Goal: Information Seeking & Learning: Learn about a topic

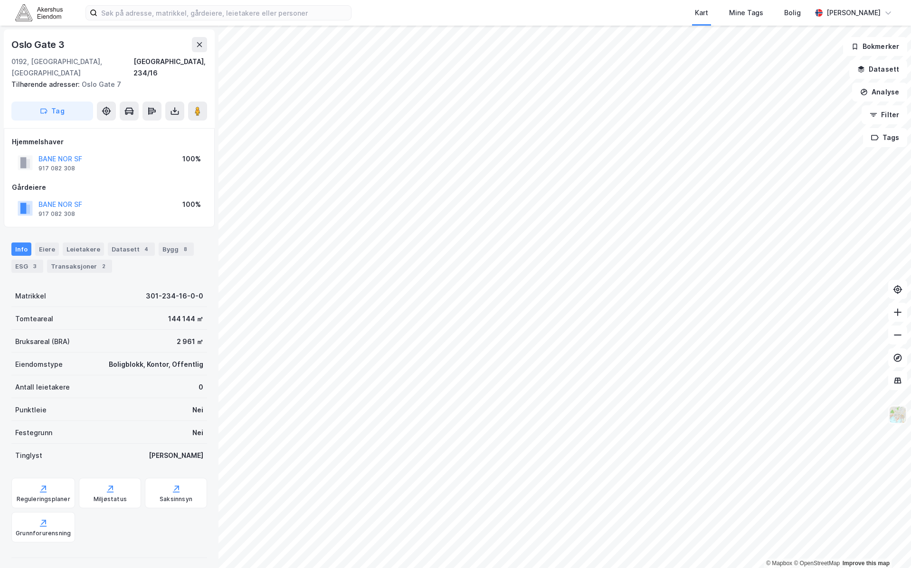
click at [894, 411] on img at bounding box center [898, 415] width 18 height 18
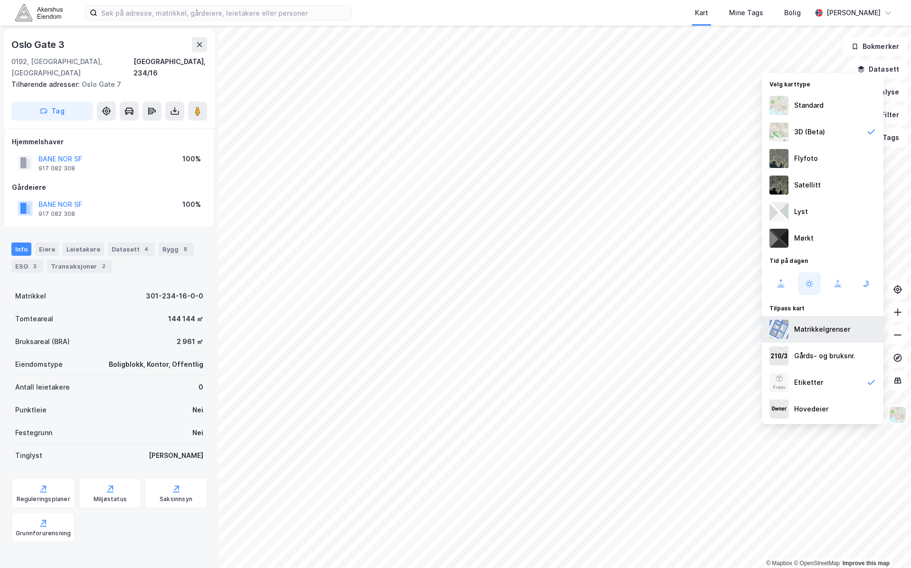
click at [807, 327] on div "Matrikkelgrenser" at bounding box center [822, 329] width 56 height 11
click at [810, 218] on div "Lyst" at bounding box center [823, 212] width 122 height 27
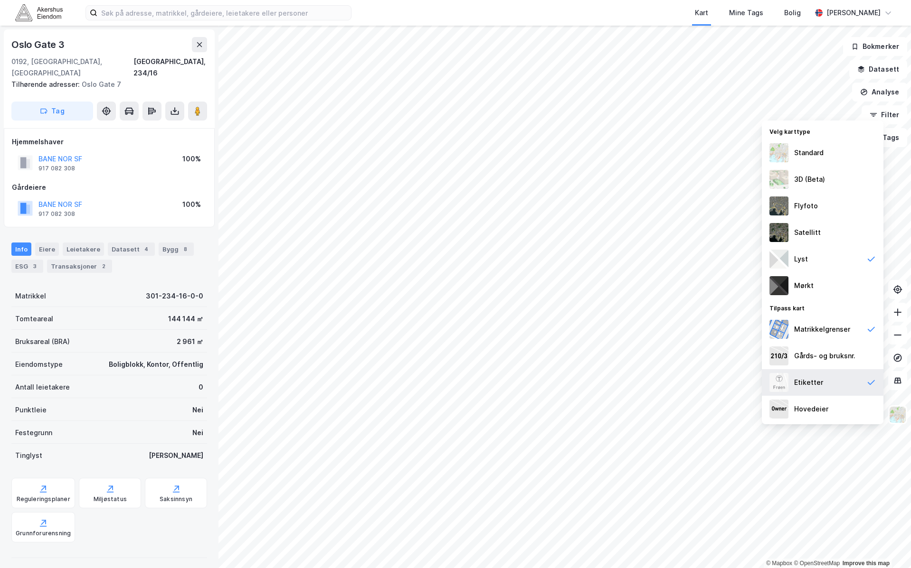
click at [822, 377] on div "Etiketter" at bounding box center [823, 382] width 122 height 27
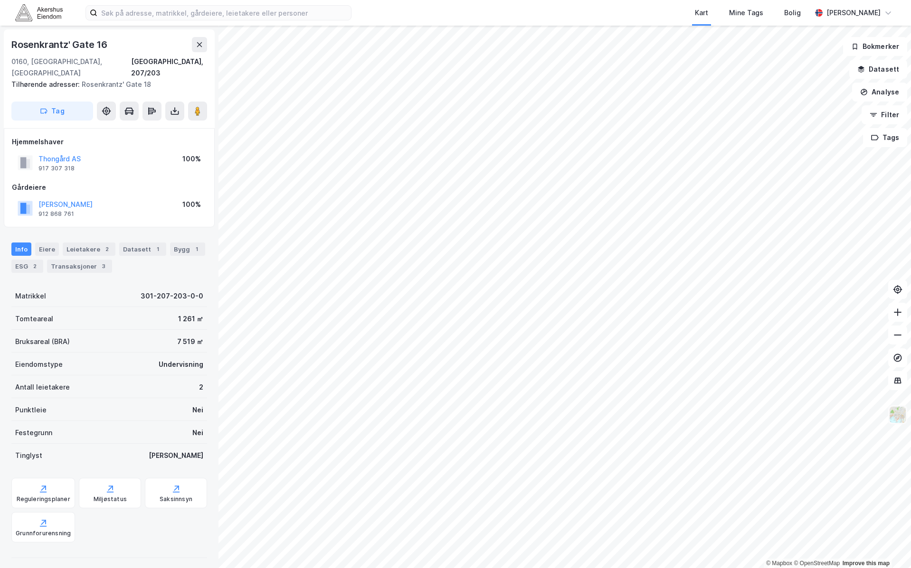
click at [900, 418] on img at bounding box center [898, 415] width 18 height 18
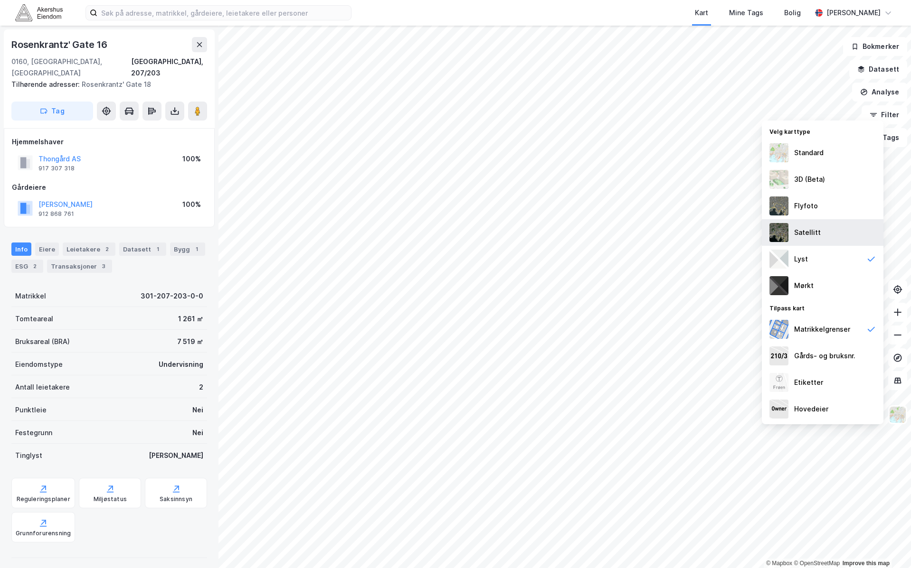
click at [821, 228] on div "Satellitt" at bounding box center [823, 232] width 122 height 27
